Goal: Find specific page/section: Find specific page/section

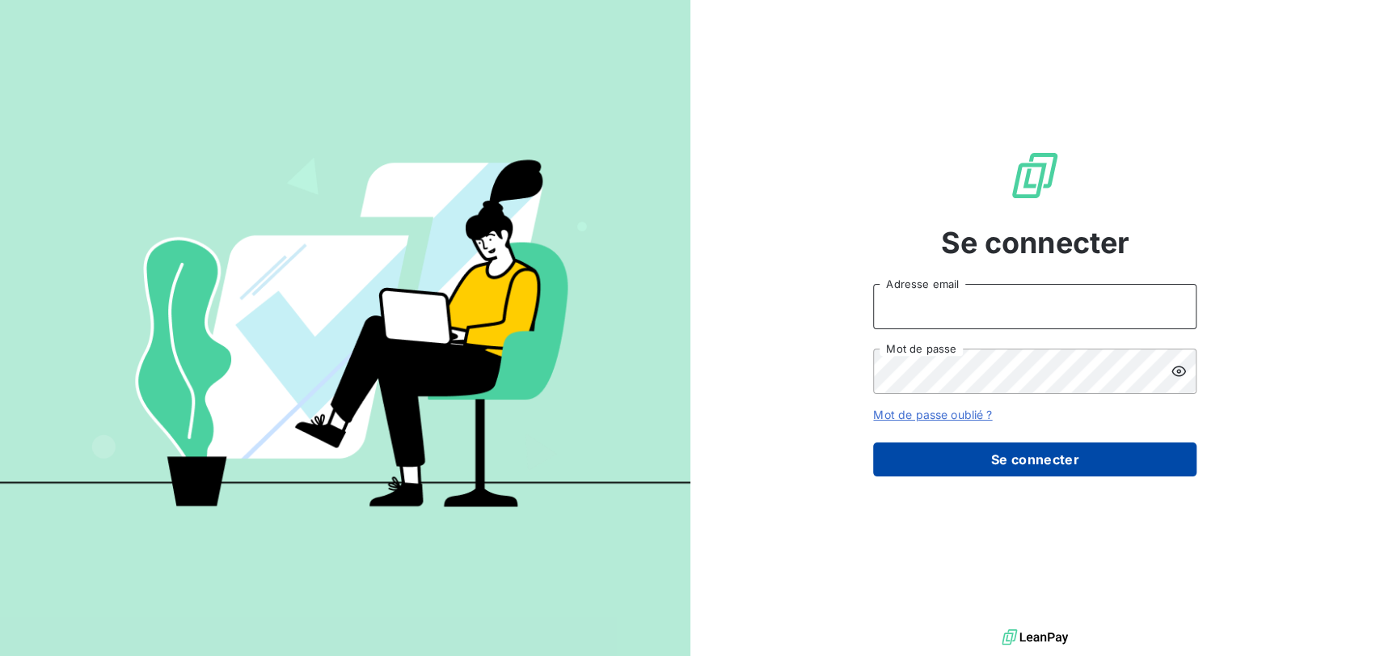
type input "[PERSON_NAME][EMAIL_ADDRESS][DOMAIN_NAME]"
click at [929, 467] on button "Se connecter" at bounding box center [1034, 459] width 323 height 34
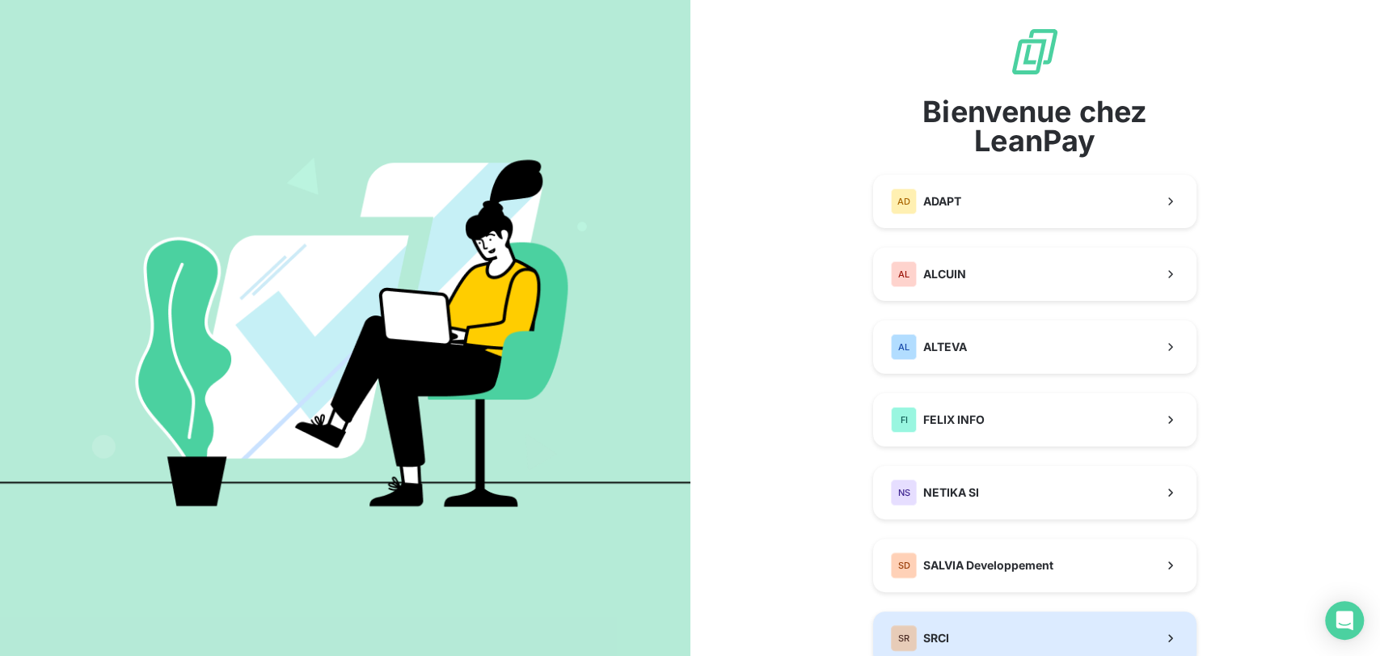
click at [937, 634] on span "SRCI" at bounding box center [936, 638] width 26 height 16
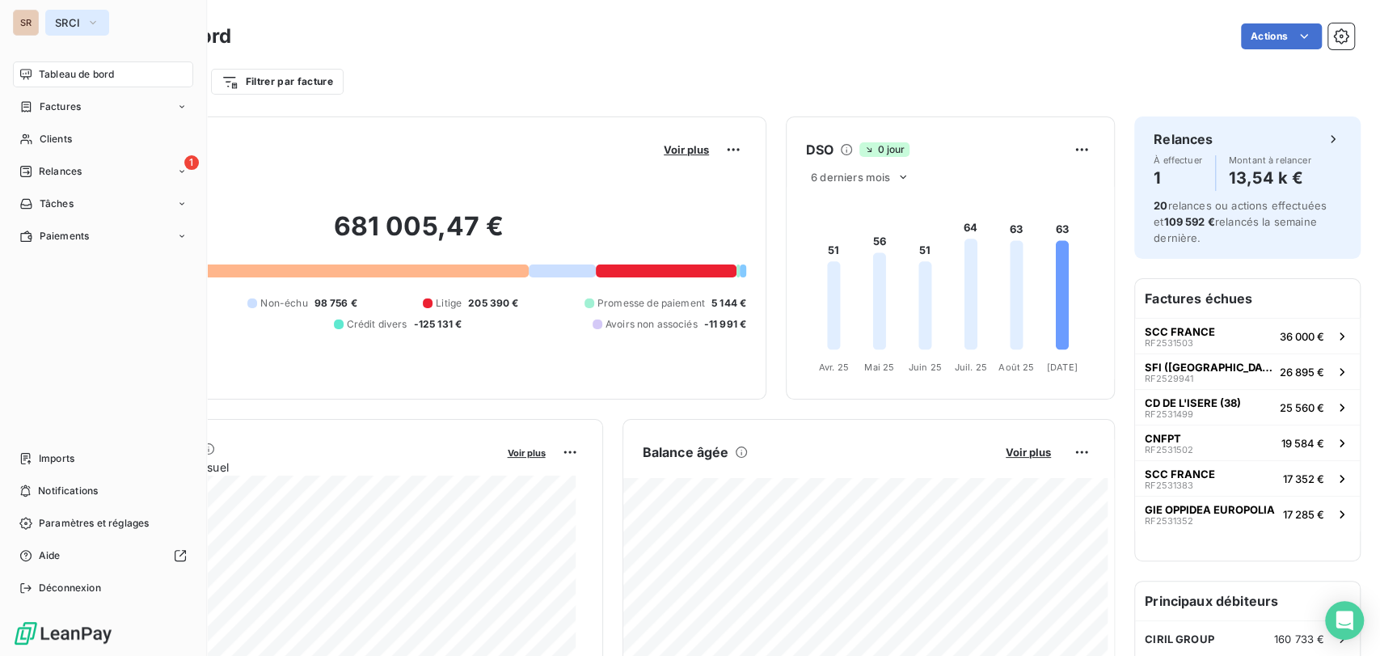
click at [95, 19] on icon "button" at bounding box center [92, 23] width 13 height 16
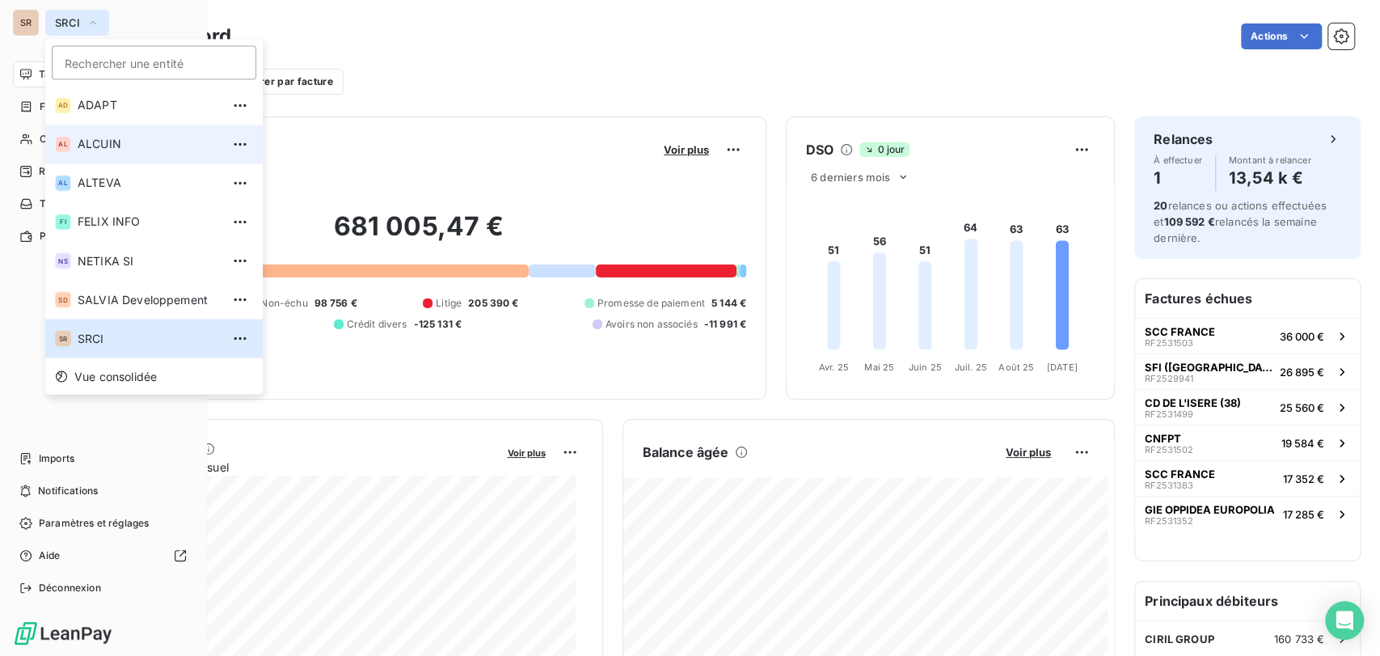
click at [107, 143] on span "ALCUIN" at bounding box center [149, 144] width 143 height 16
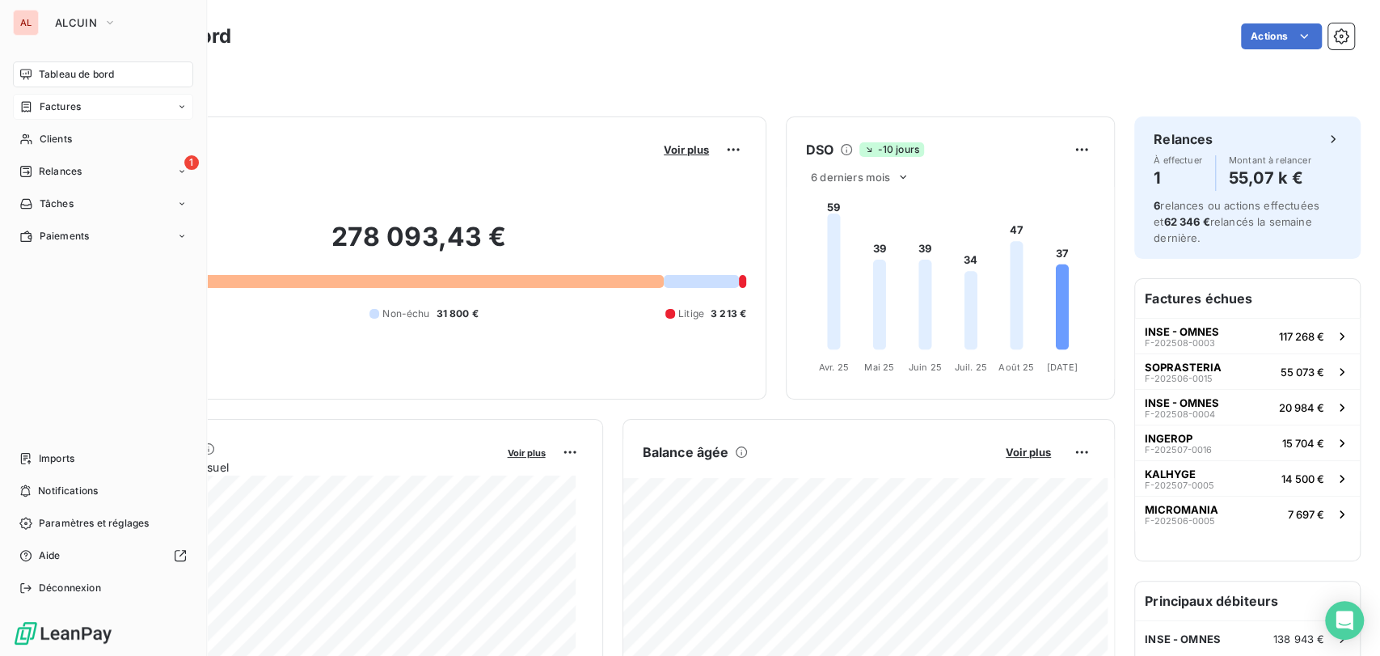
click at [68, 108] on span "Factures" at bounding box center [60, 106] width 41 height 15
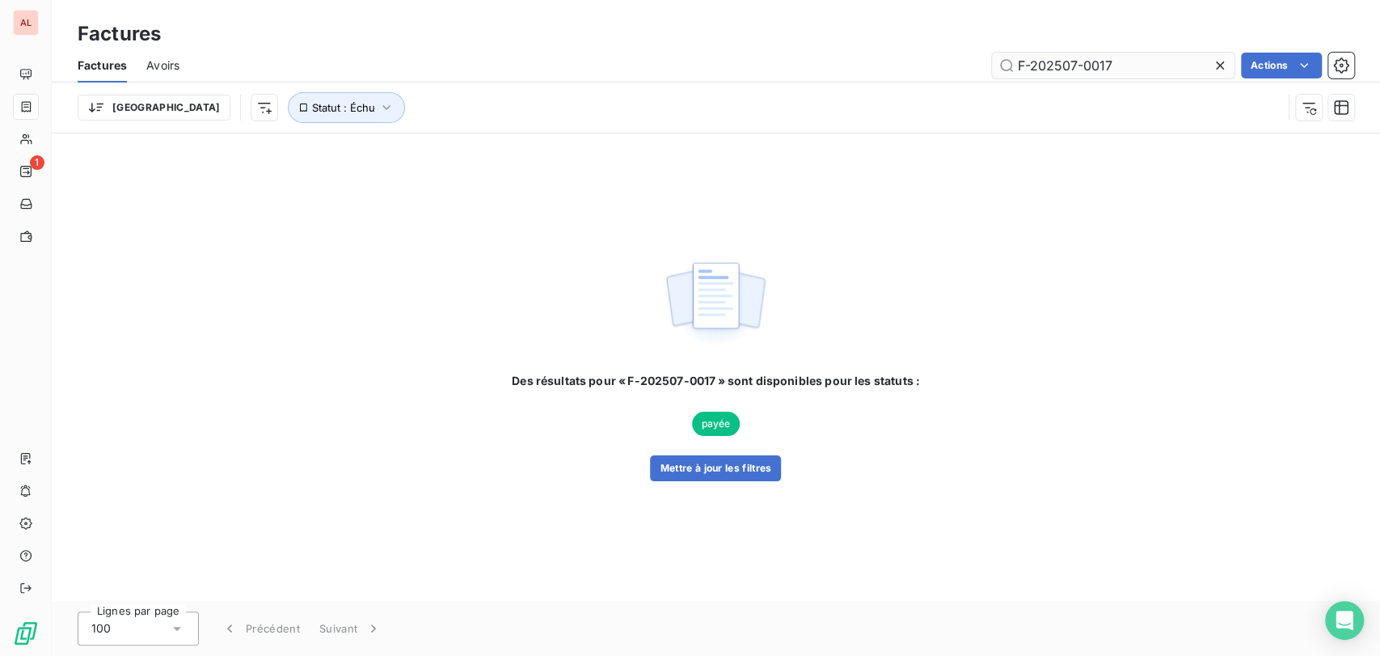
click at [1112, 66] on input "F-202507-0017" at bounding box center [1113, 66] width 242 height 26
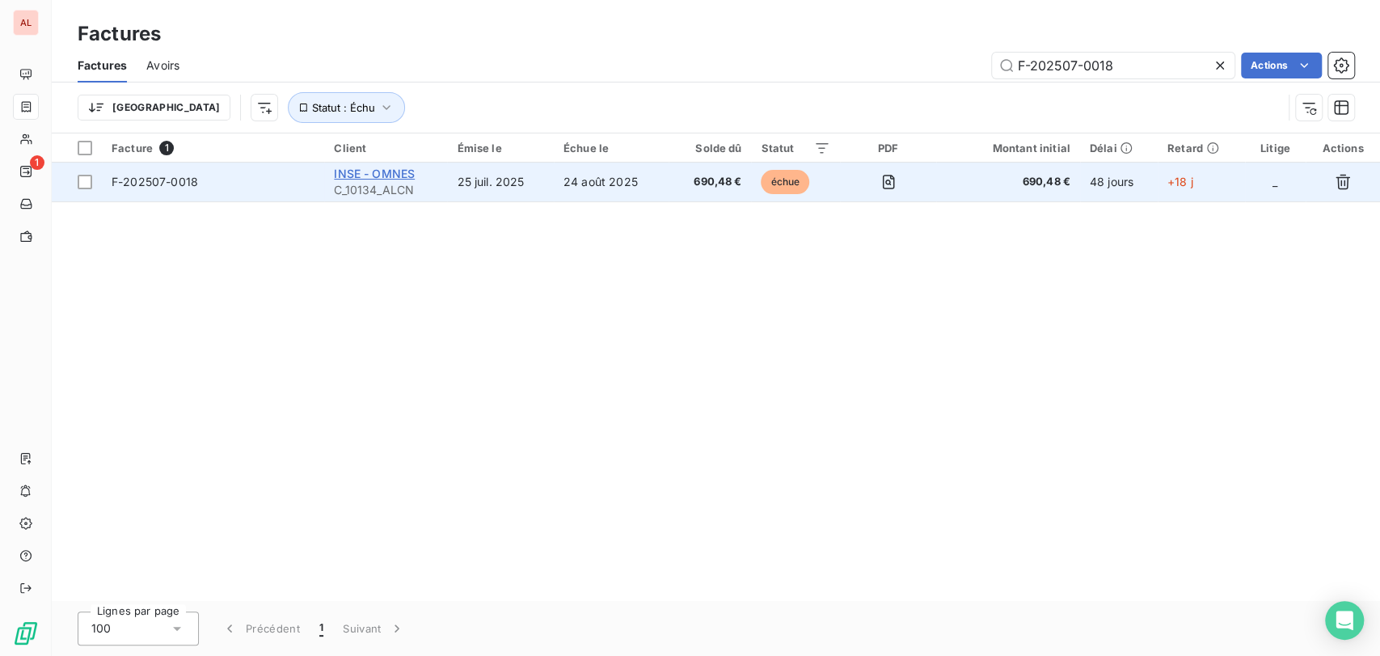
type input "F-202507-0018"
click at [354, 178] on span "INSE - OMNES" at bounding box center [374, 174] width 81 height 14
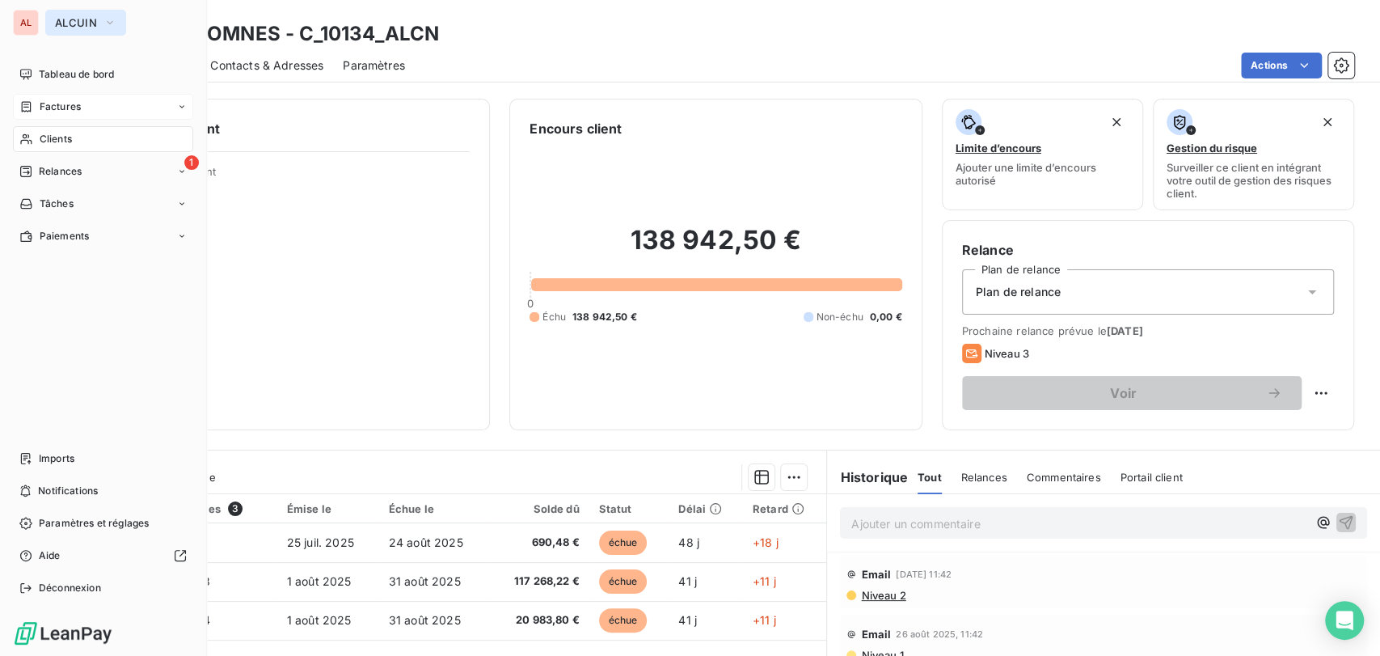
click at [112, 25] on icon "button" at bounding box center [109, 23] width 13 height 16
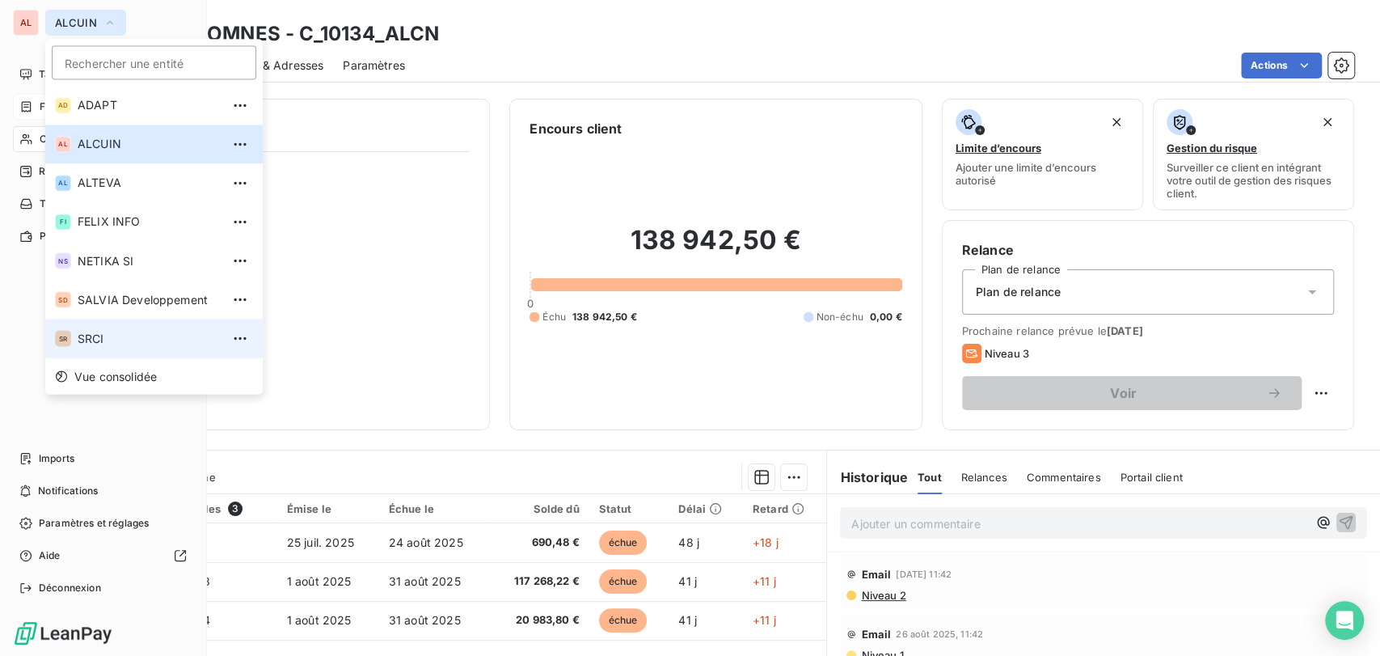
click at [93, 335] on span "SRCI" at bounding box center [149, 338] width 143 height 16
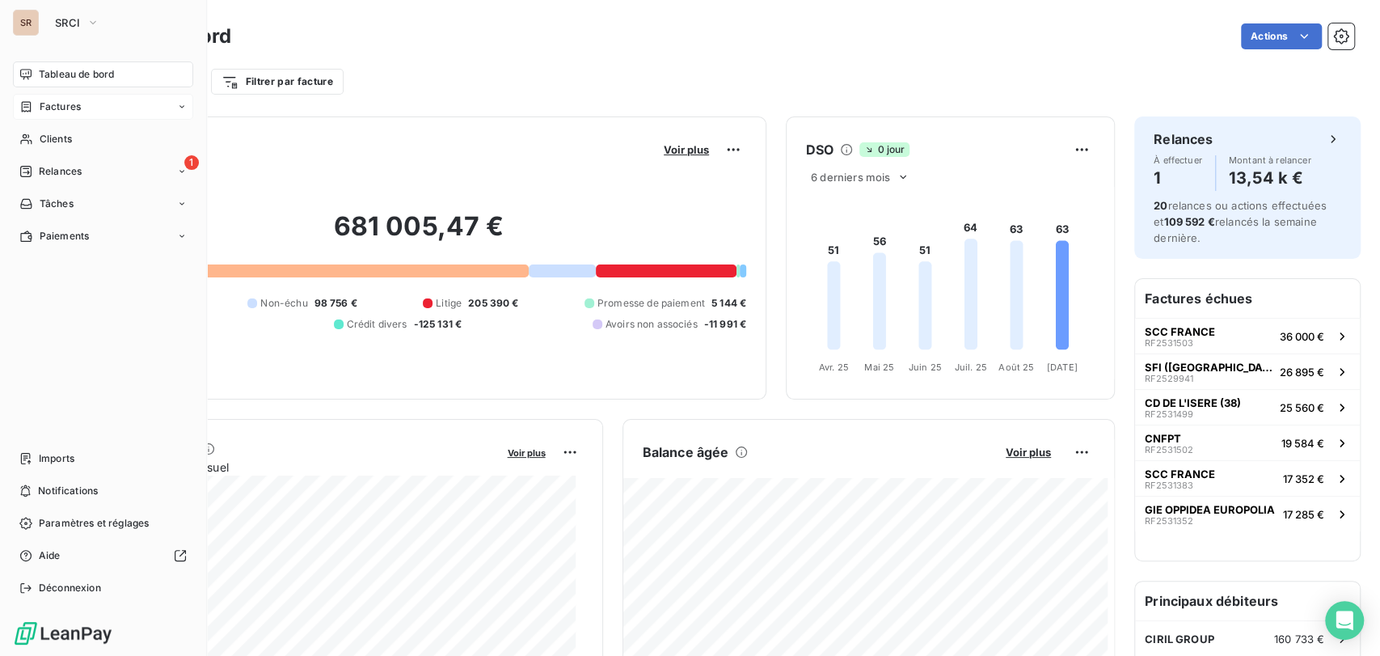
click at [66, 112] on span "Factures" at bounding box center [60, 106] width 41 height 15
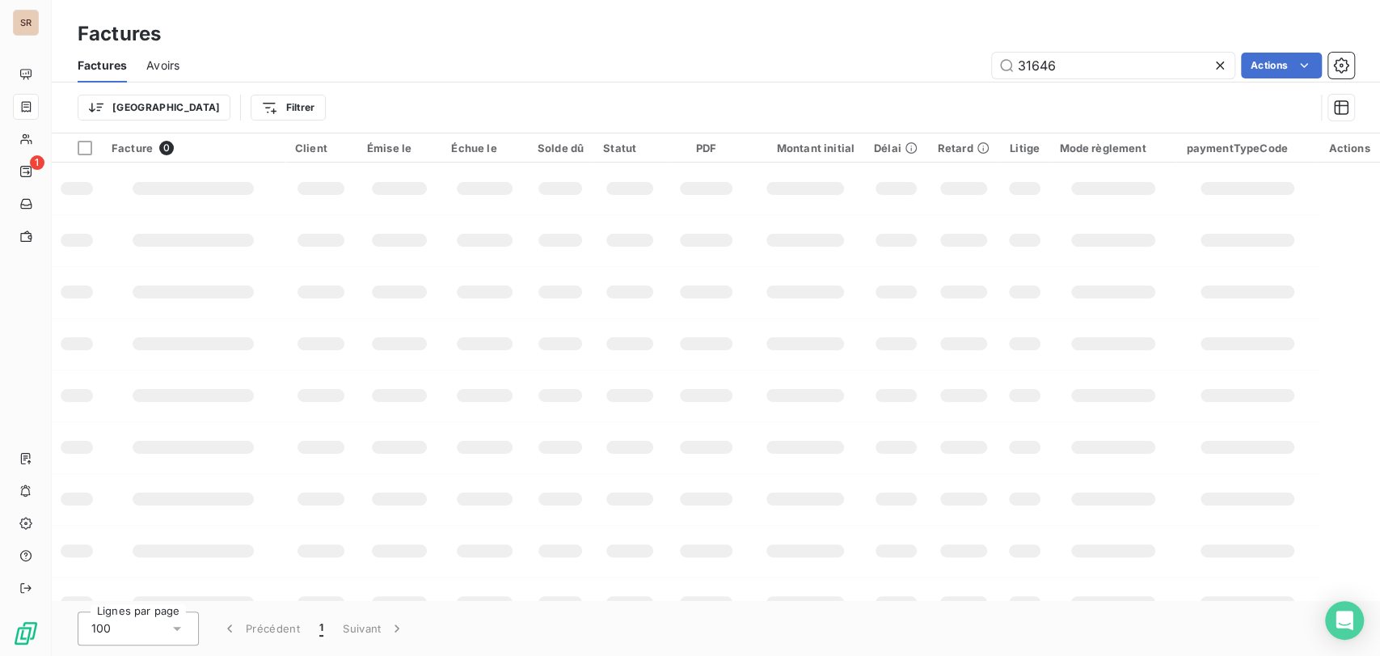
drag, startPoint x: 1064, startPoint y: 69, endPoint x: 930, endPoint y: 68, distance: 133.4
click at [930, 68] on div "31646 Actions" at bounding box center [776, 66] width 1155 height 26
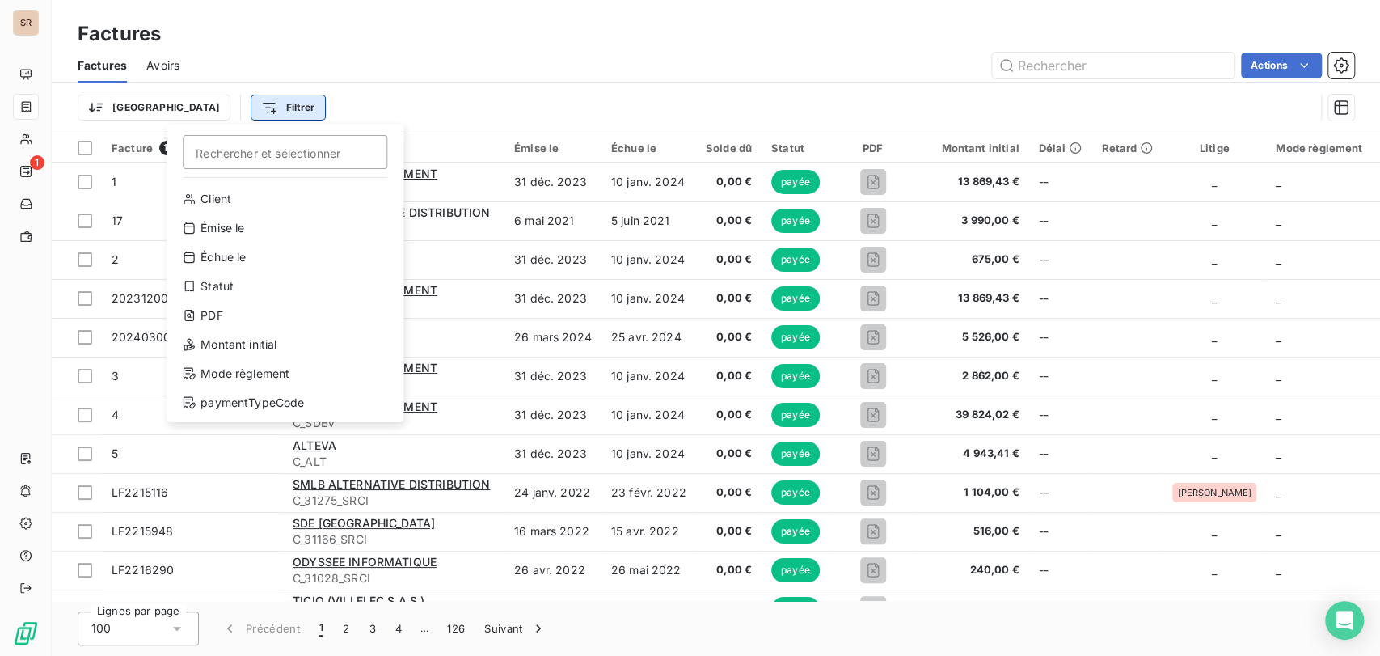
click at [207, 103] on html "SR 1 Factures Factures Avoirs Actions Trier Filtrer Rechercher et sélectionner …" at bounding box center [690, 328] width 1380 height 656
click at [256, 350] on div "Montant initial" at bounding box center [285, 344] width 224 height 26
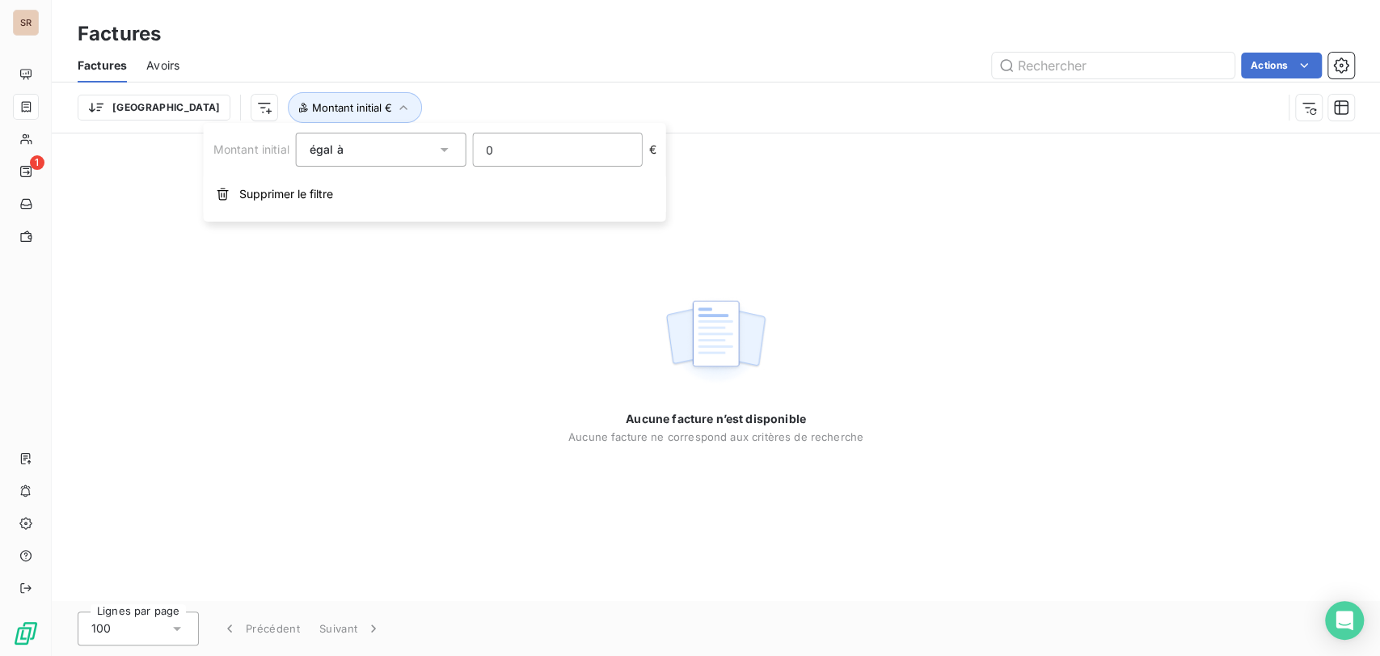
click at [534, 157] on input "0" at bounding box center [557, 149] width 168 height 32
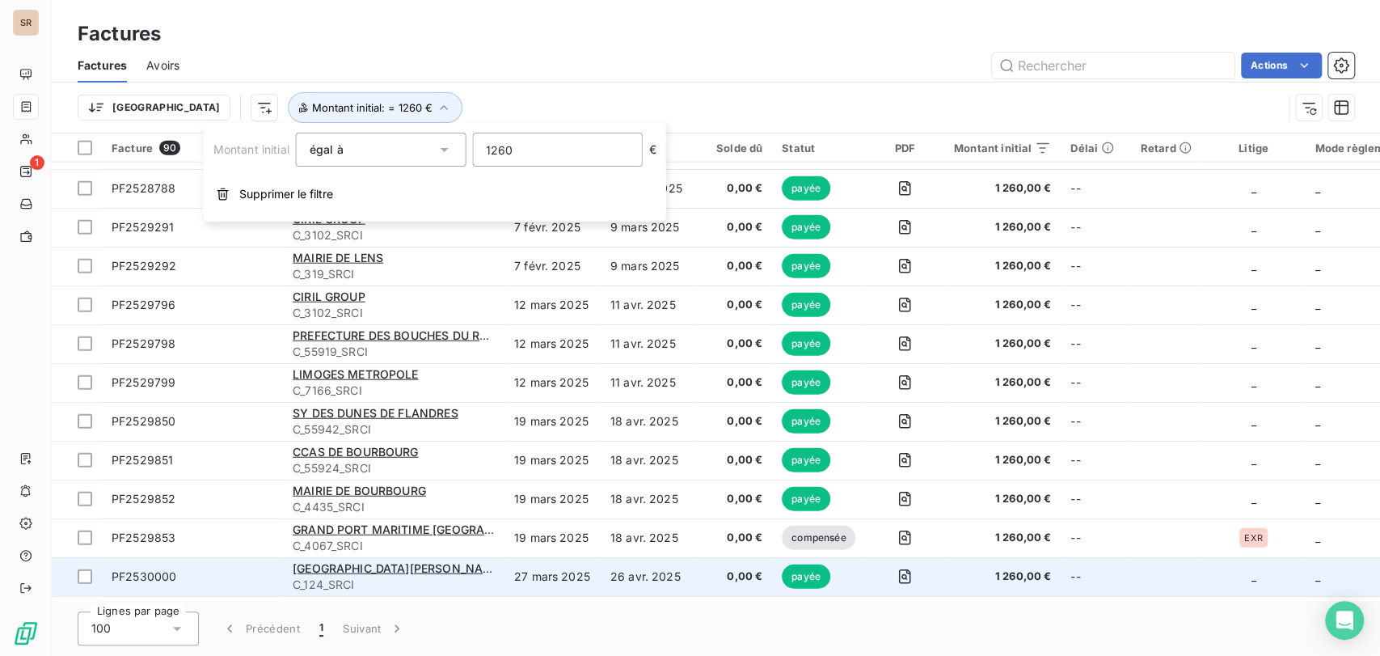
scroll to position [2873, 0]
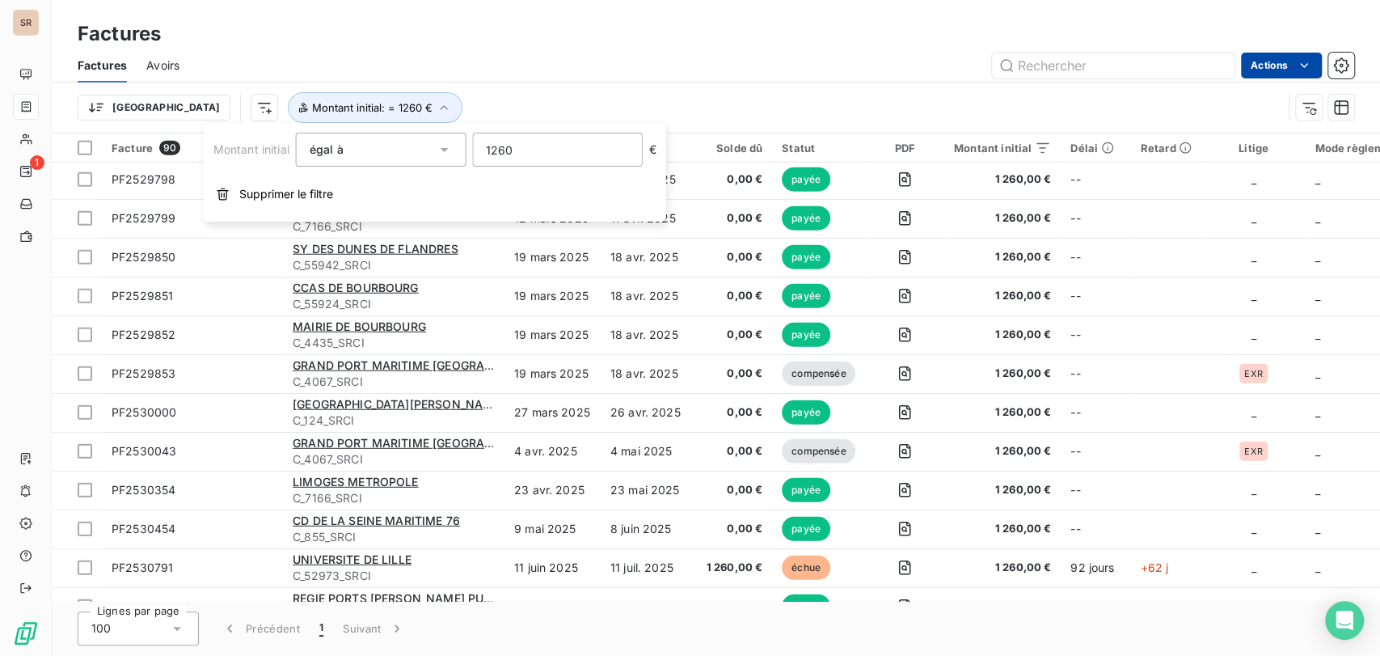
type input "1260"
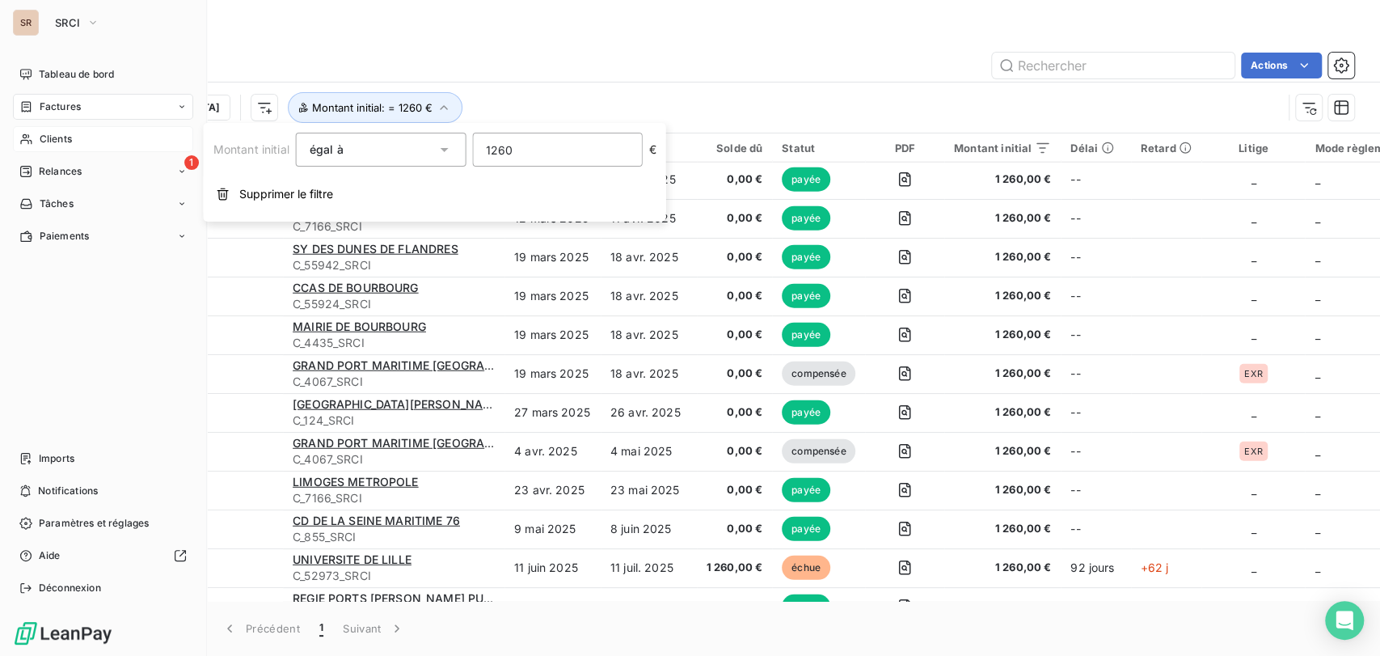
drag, startPoint x: 40, startPoint y: 141, endPoint x: 141, endPoint y: 137, distance: 100.3
click at [42, 141] on span "Clients" at bounding box center [56, 139] width 32 height 15
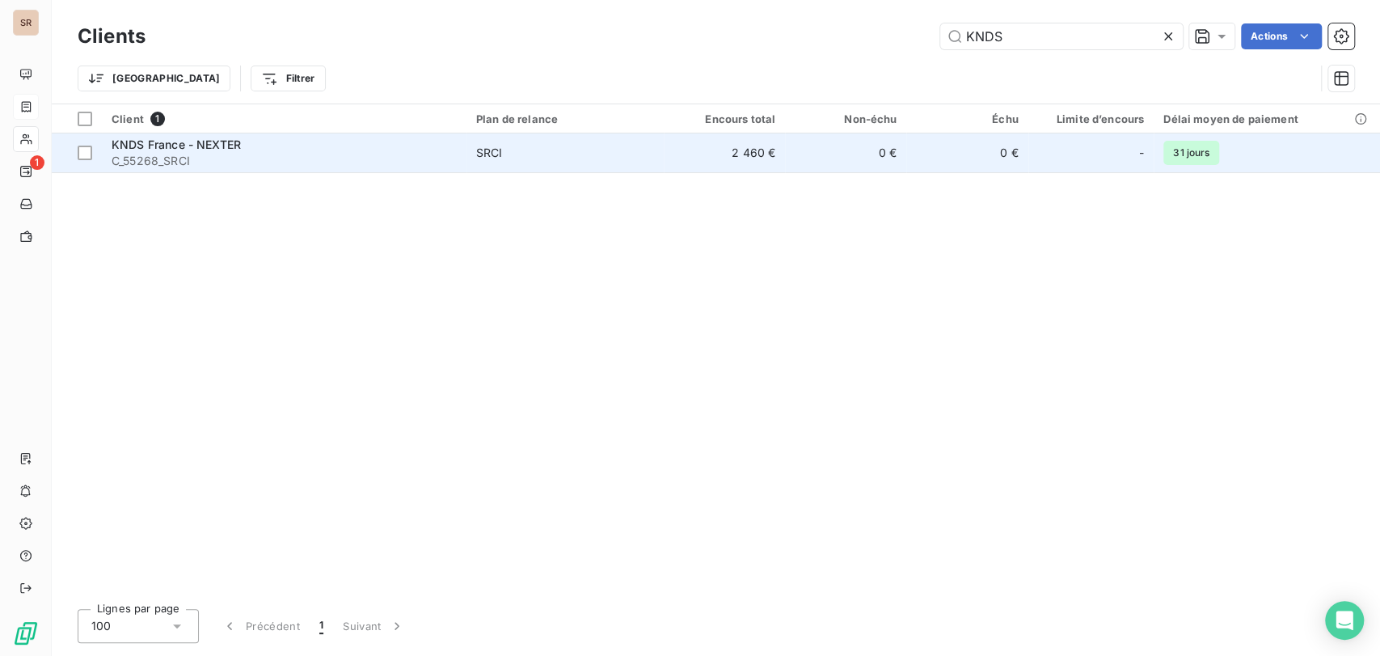
type input "KNDS"
click at [156, 156] on span "C_55268_SRCI" at bounding box center [284, 161] width 345 height 16
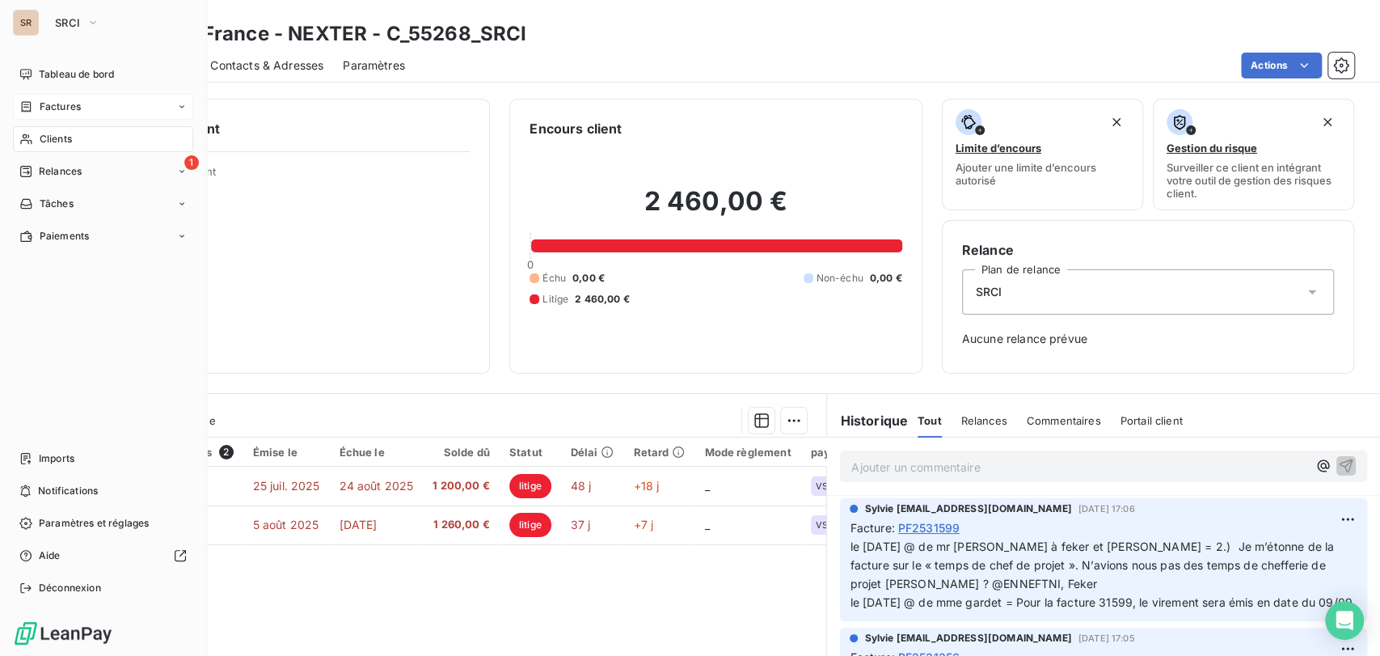
click at [51, 106] on span "Factures" at bounding box center [60, 106] width 41 height 15
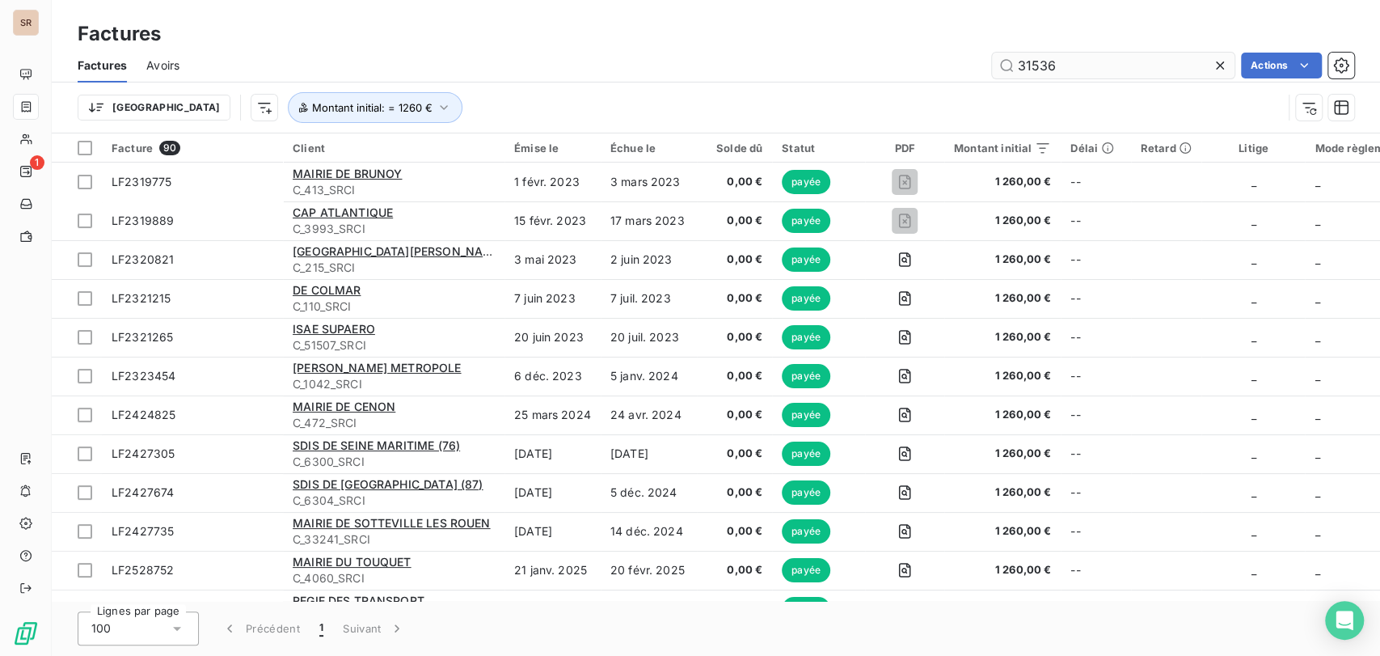
type input "31536"
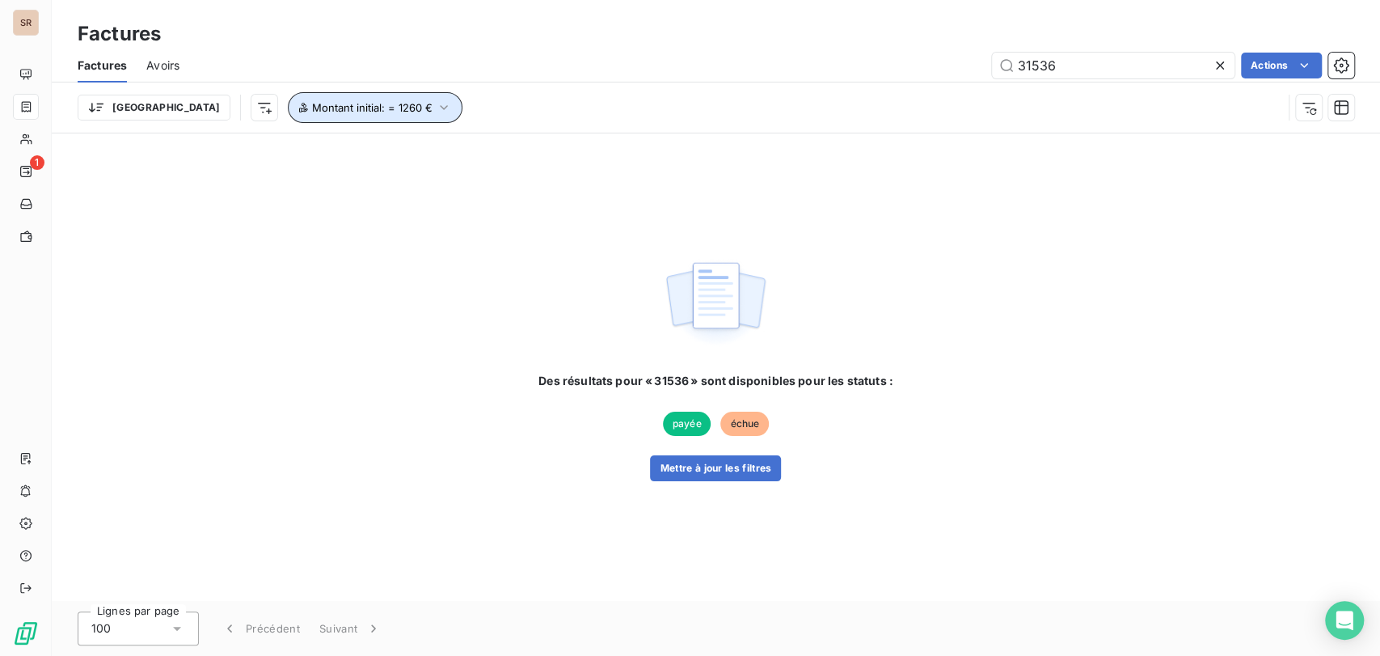
click at [436, 106] on icon "button" at bounding box center [444, 107] width 16 height 16
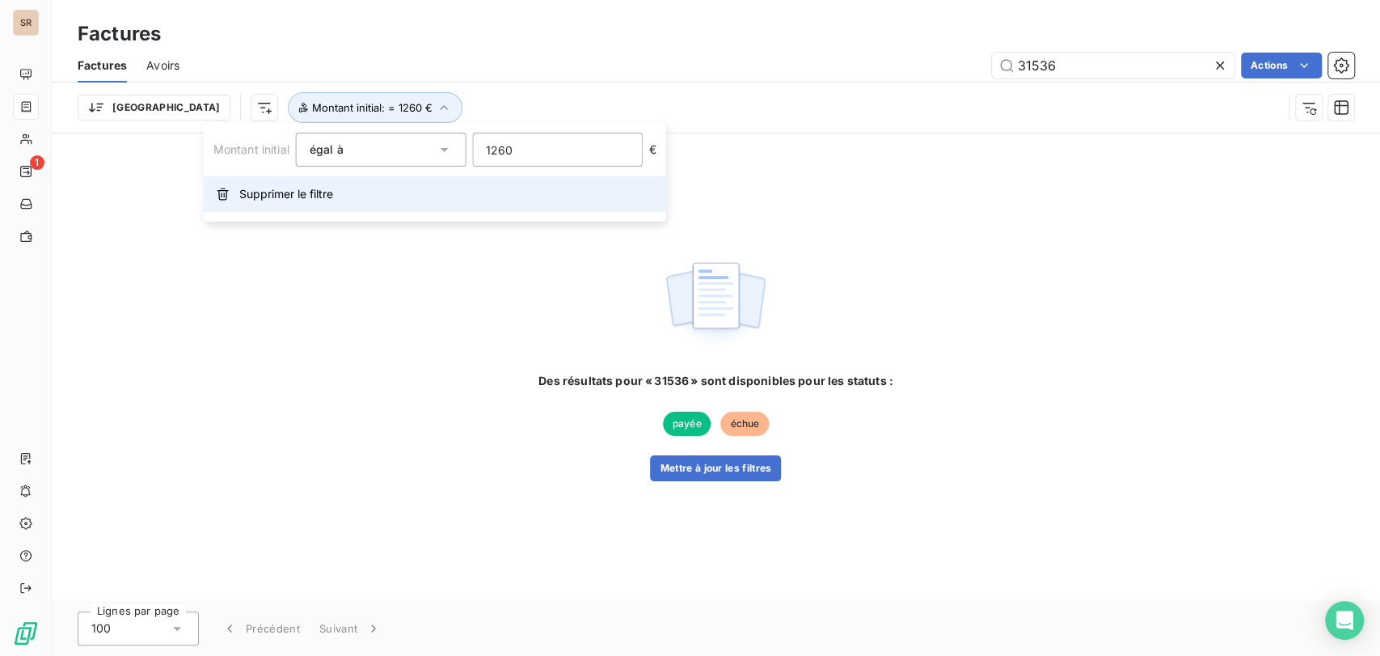
click at [298, 198] on span "Supprimer le filtre" at bounding box center [286, 194] width 94 height 16
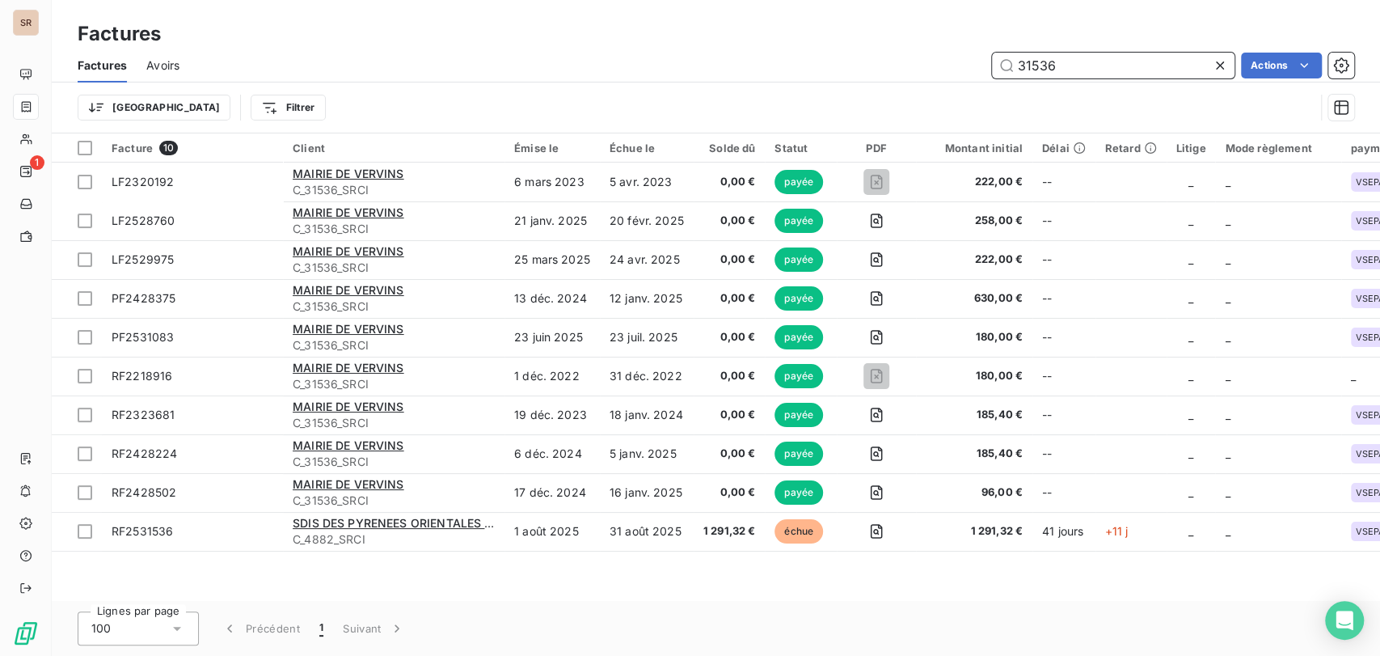
click at [1086, 66] on input "31536" at bounding box center [1113, 66] width 242 height 26
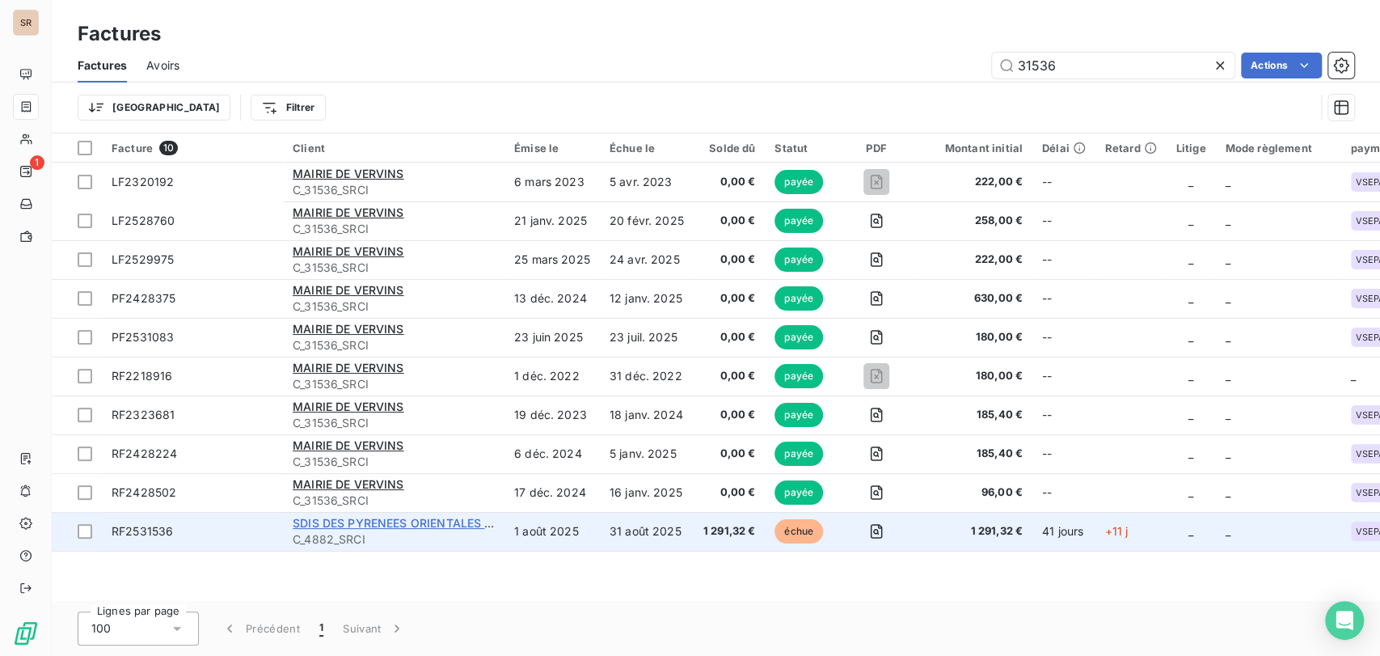
click at [335, 526] on span "SDIS DES PYRENEES ORIENTALES (66)" at bounding box center [400, 523] width 215 height 14
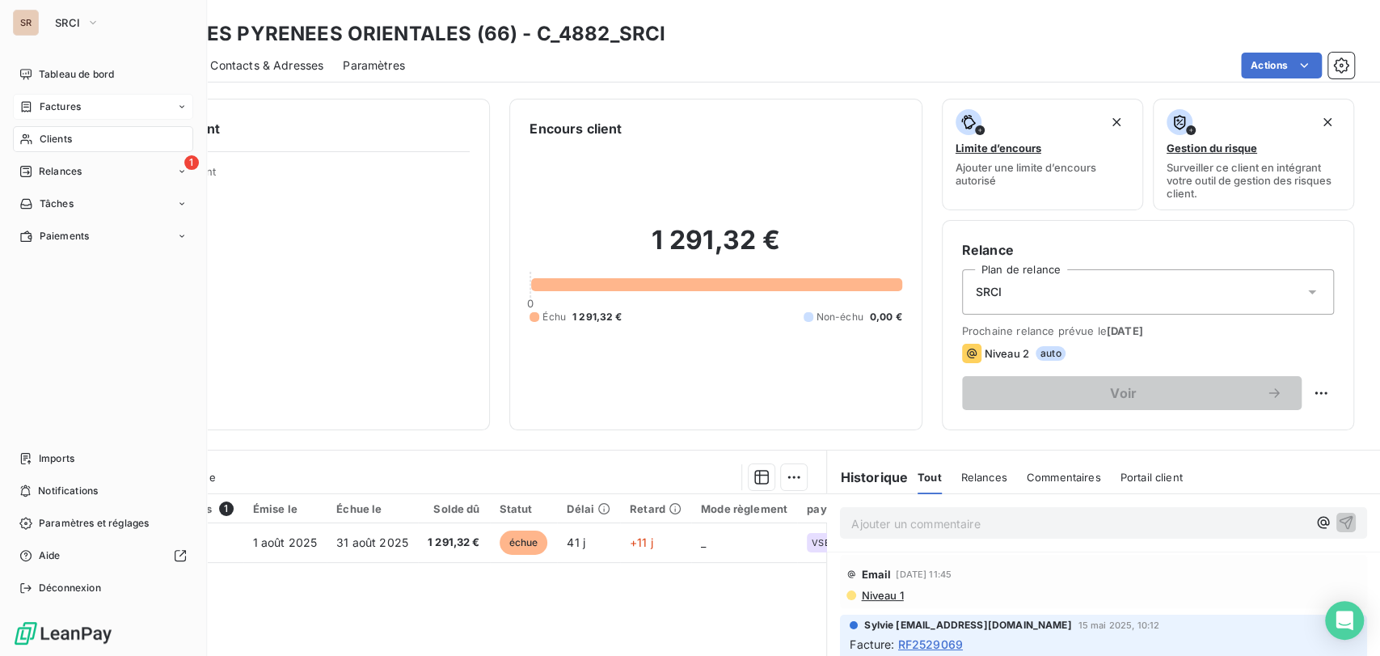
click at [43, 108] on span "Factures" at bounding box center [60, 106] width 41 height 15
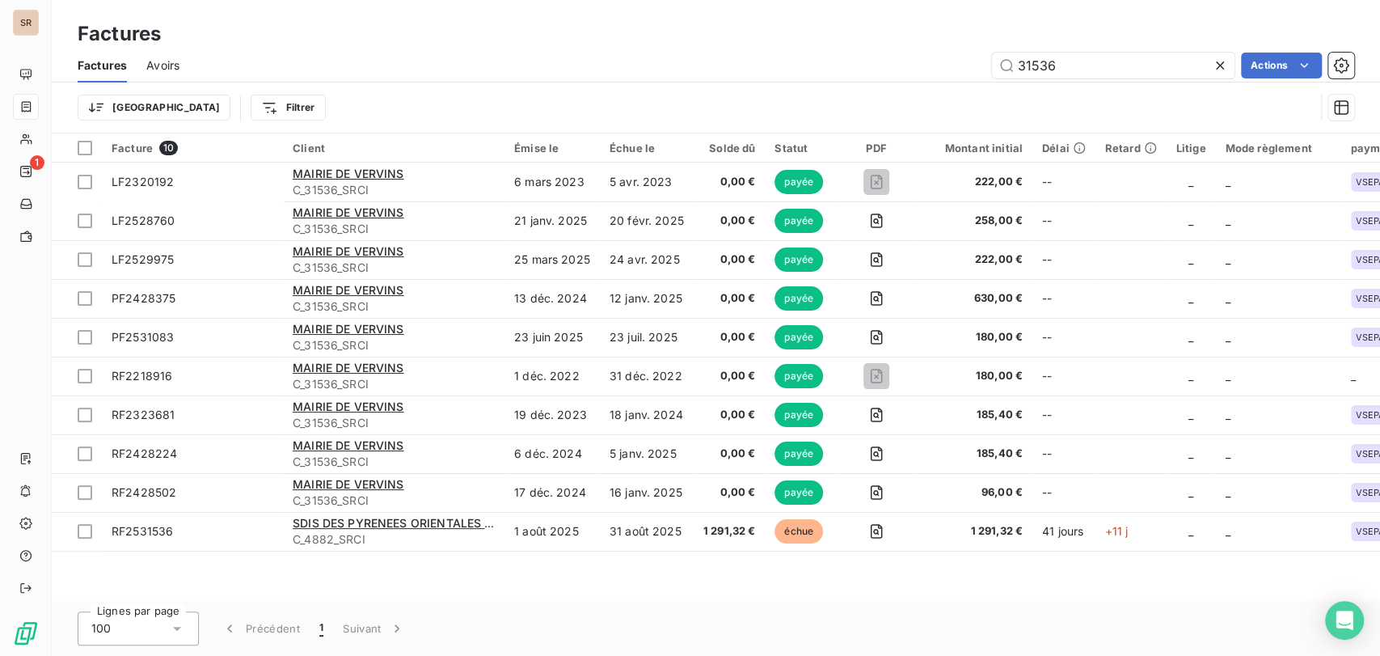
drag, startPoint x: 1072, startPoint y: 66, endPoint x: 977, endPoint y: 69, distance: 94.6
click at [989, 69] on div "31536 Actions" at bounding box center [776, 66] width 1155 height 26
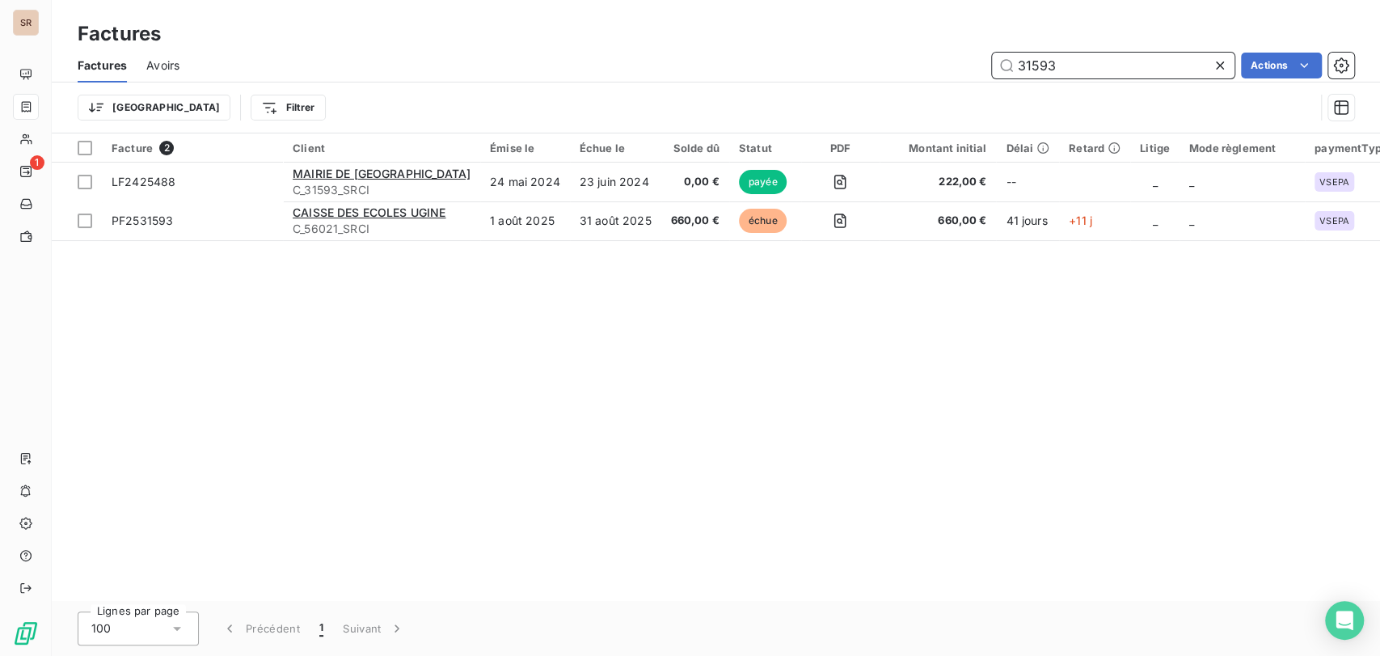
click at [1060, 61] on input "31593" at bounding box center [1113, 66] width 242 height 26
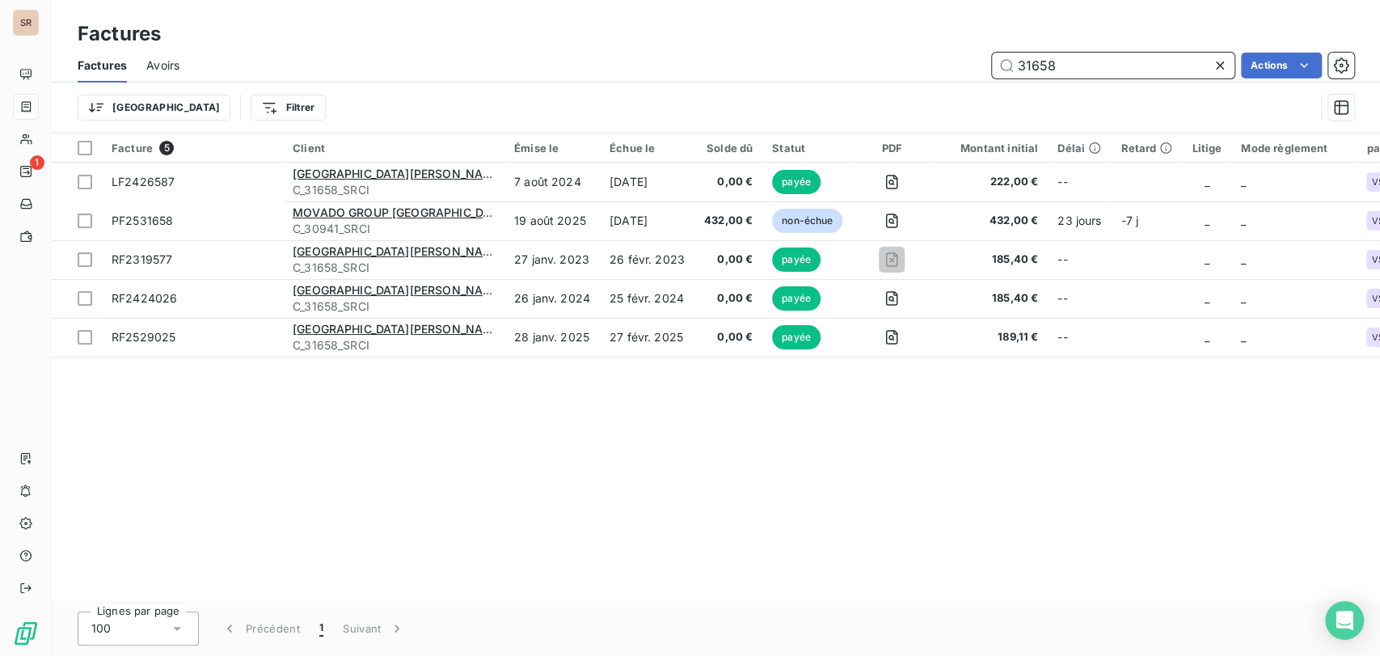
click at [1073, 61] on input "31658" at bounding box center [1113, 66] width 242 height 26
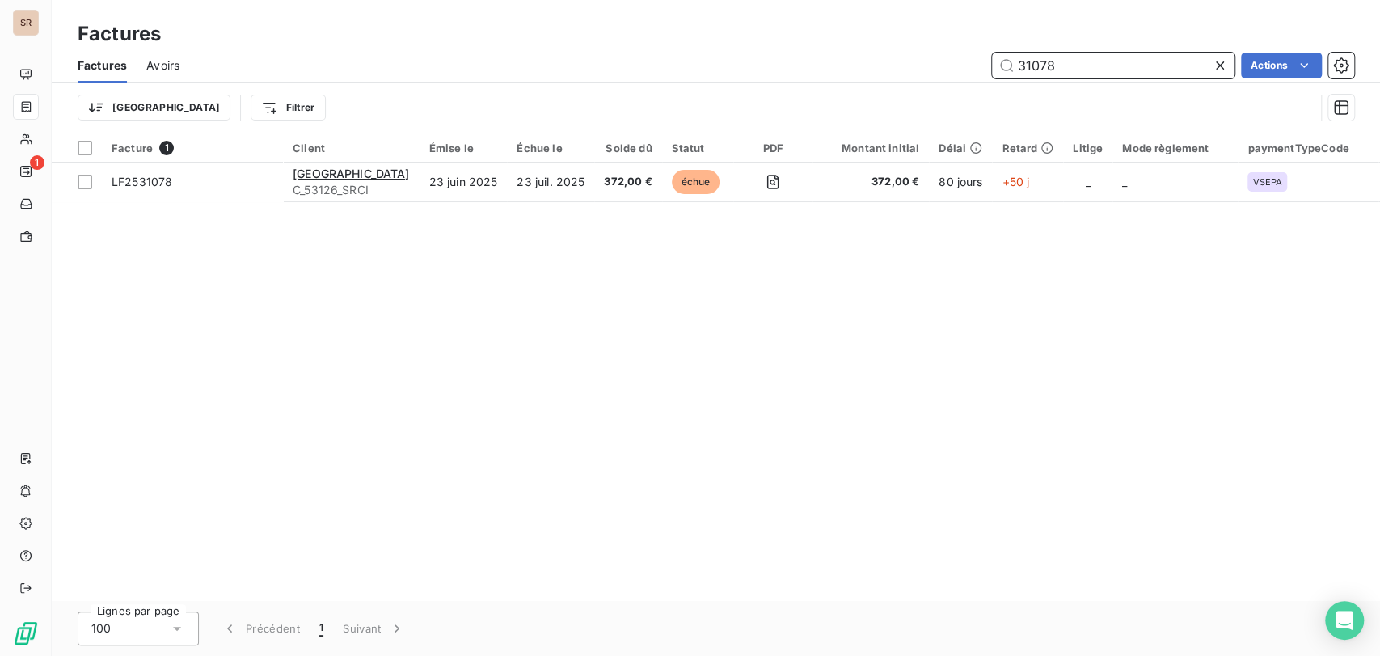
click at [1060, 69] on input "31078" at bounding box center [1113, 66] width 242 height 26
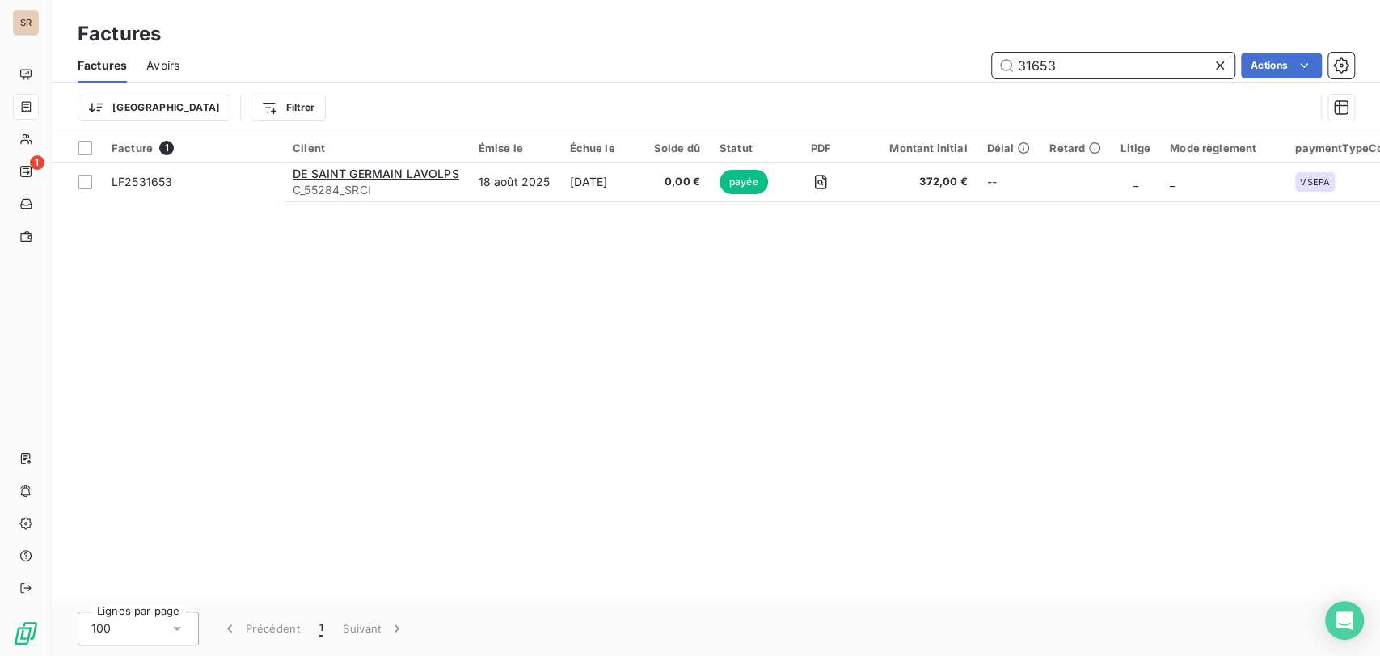
type input "31653"
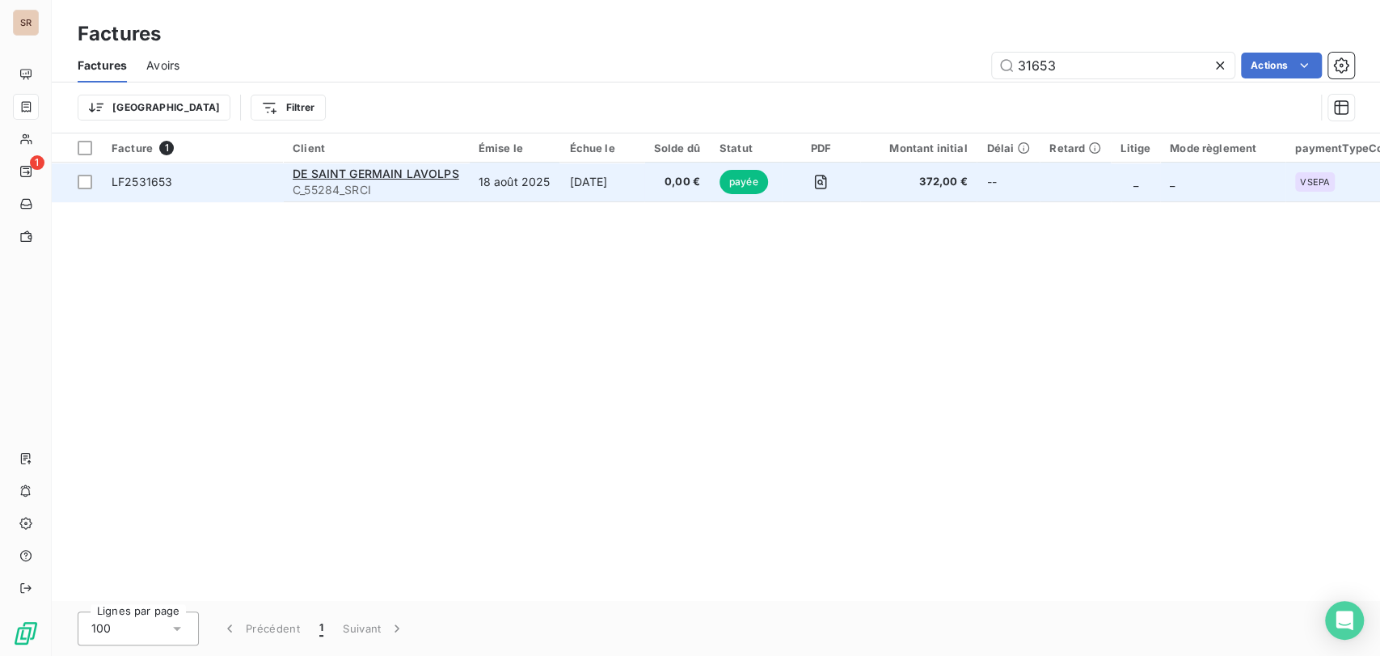
click at [175, 171] on td "LF2531653" at bounding box center [192, 181] width 181 height 39
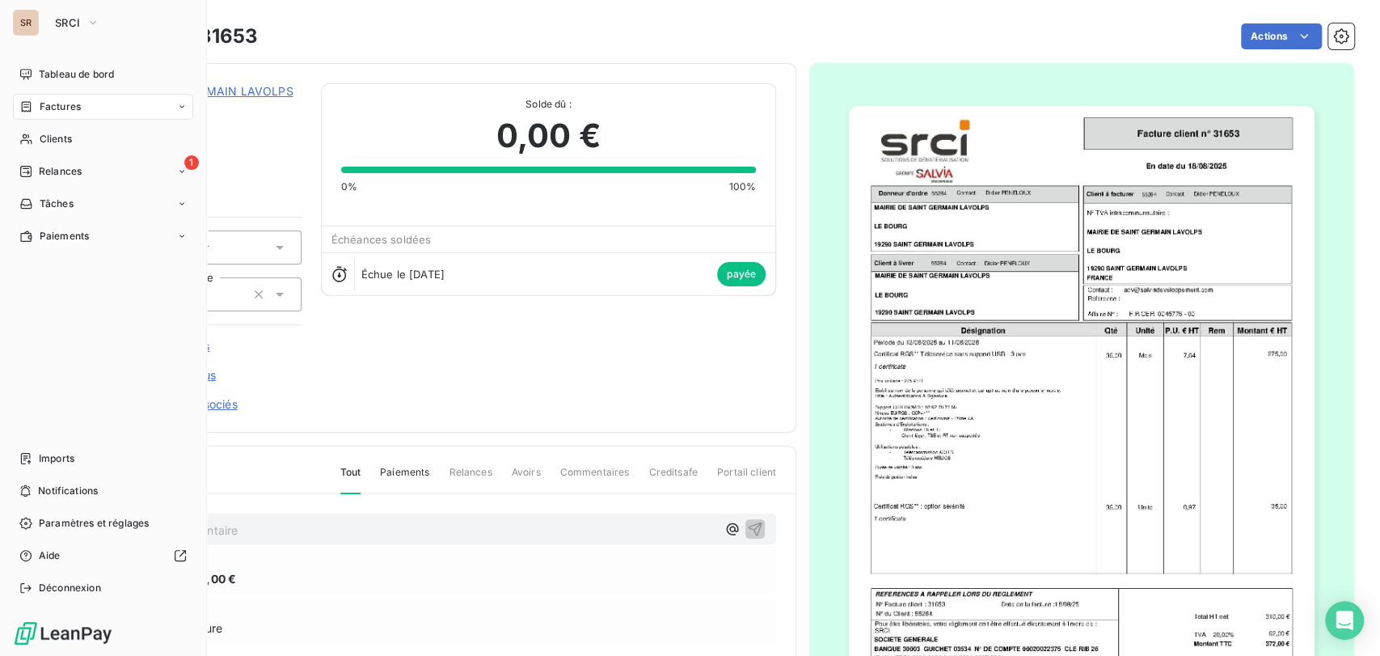
drag, startPoint x: 51, startPoint y: 112, endPoint x: 45, endPoint y: 104, distance: 9.9
click at [45, 104] on span "Factures" at bounding box center [60, 106] width 41 height 15
click at [75, 108] on span "Factures" at bounding box center [60, 106] width 41 height 15
click at [41, 105] on span "Factures" at bounding box center [60, 106] width 41 height 15
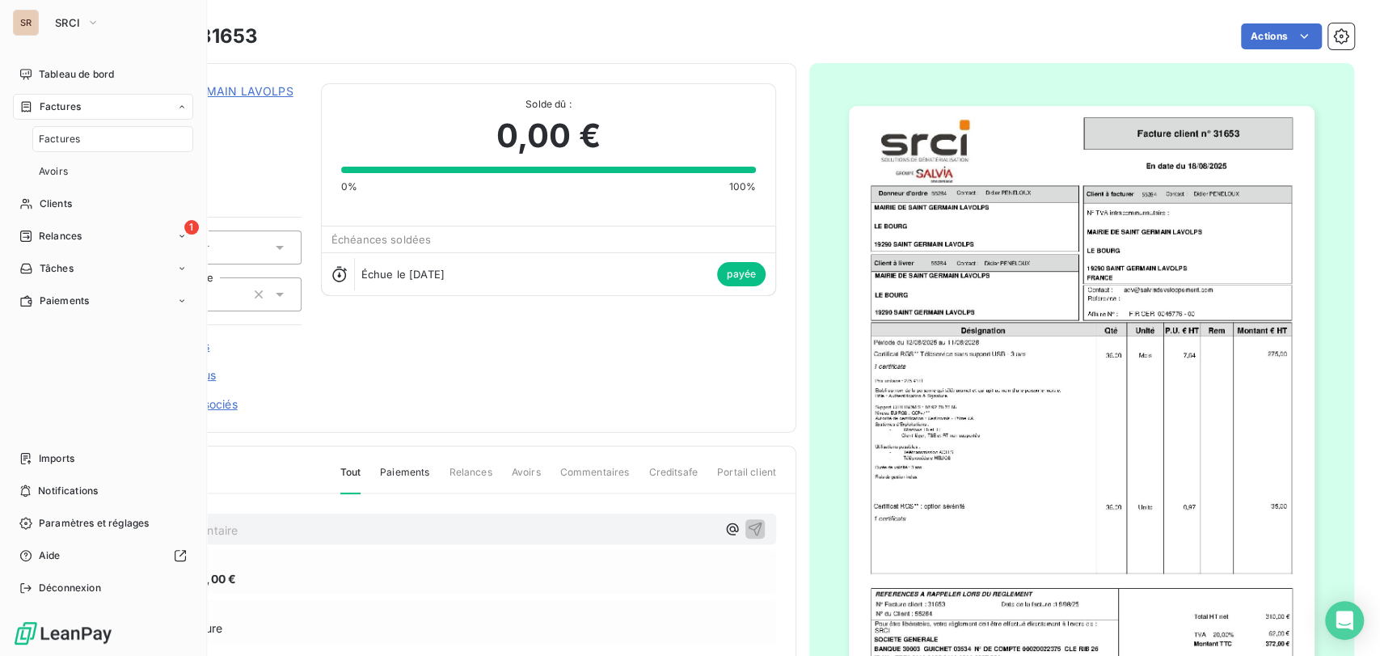
click at [56, 143] on span "Factures" at bounding box center [59, 139] width 41 height 15
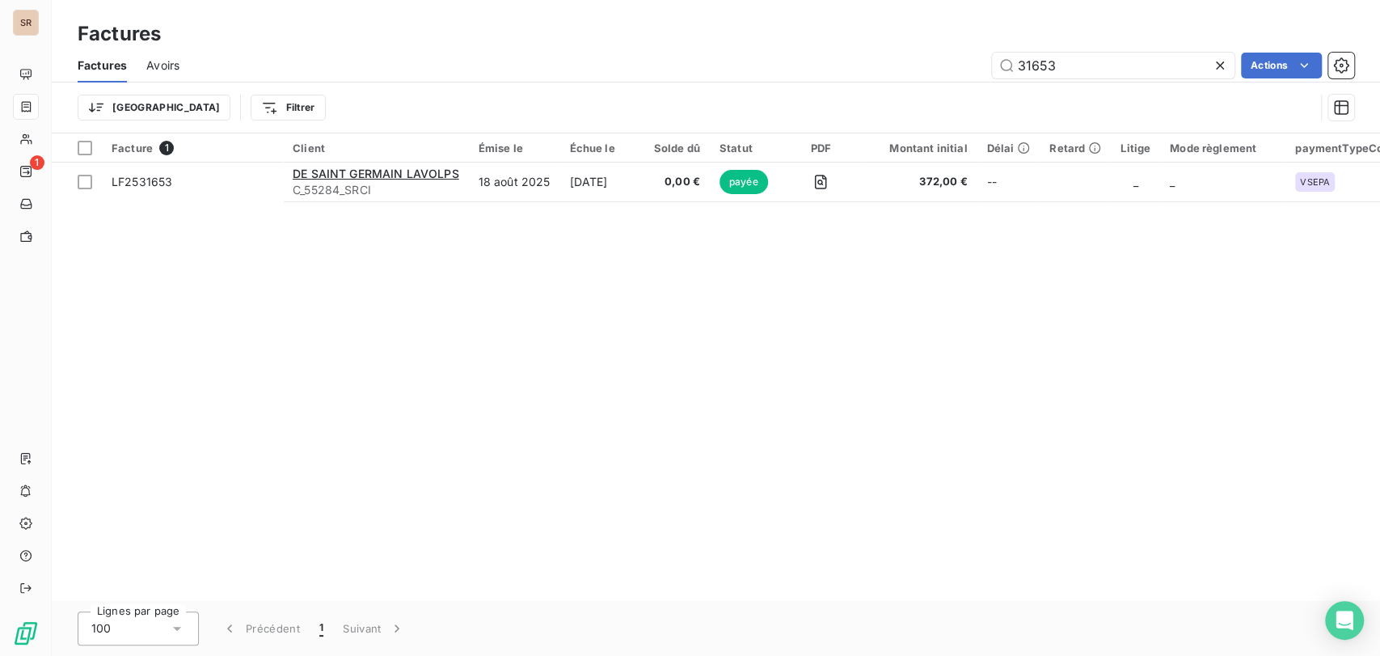
drag, startPoint x: 1037, startPoint y: 67, endPoint x: 904, endPoint y: 74, distance: 133.6
click at [904, 74] on div "31653 Actions" at bounding box center [776, 66] width 1155 height 26
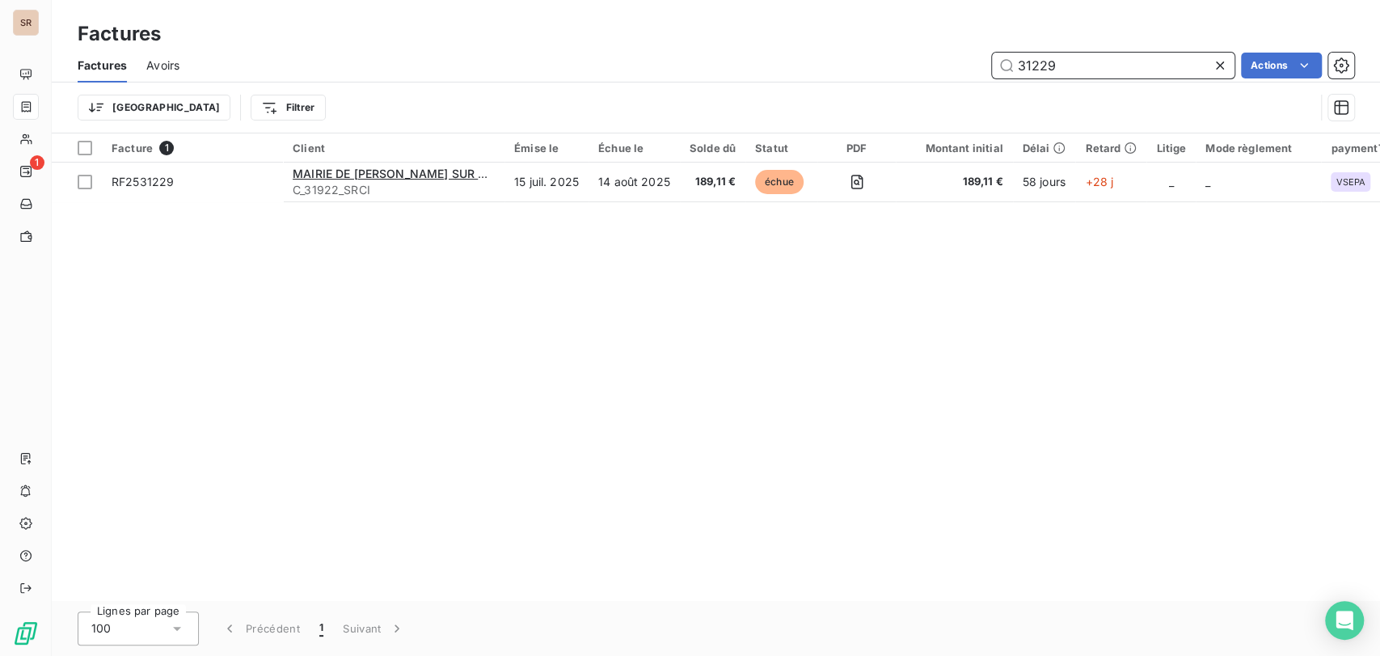
click at [1060, 63] on input "31229" at bounding box center [1113, 66] width 242 height 26
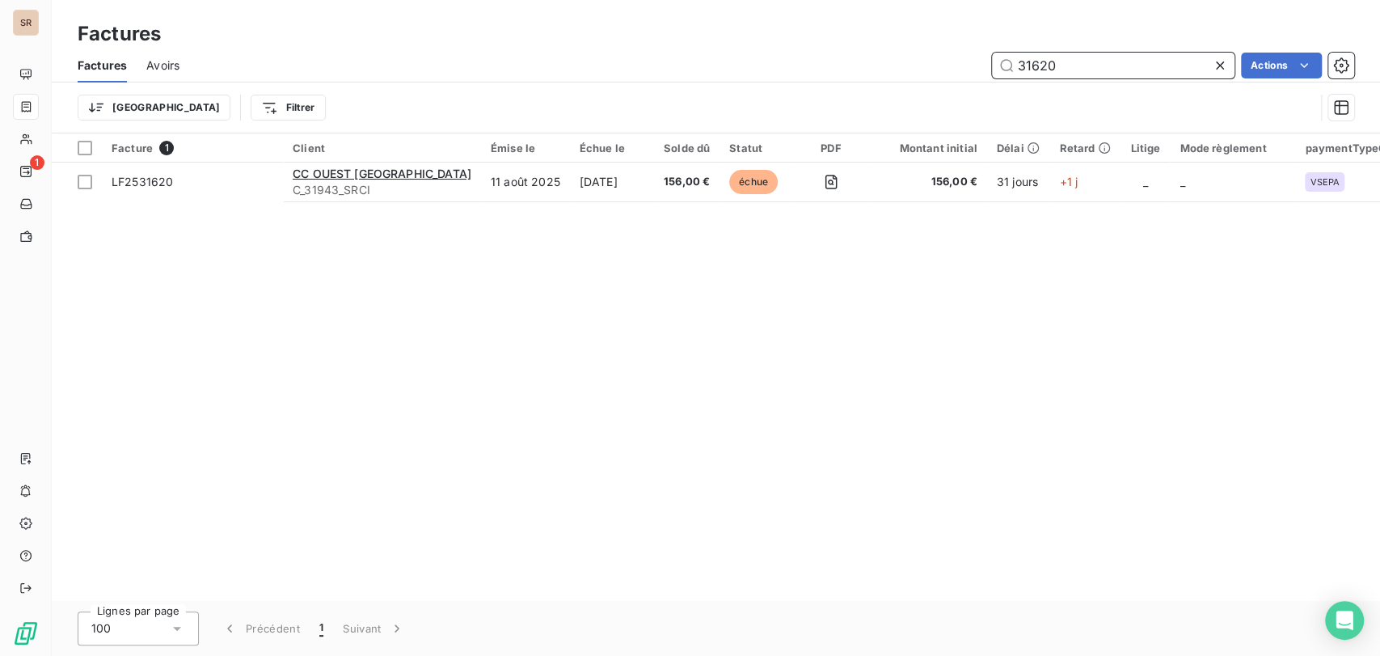
type input "31620"
